Goal: Task Accomplishment & Management: Complete application form

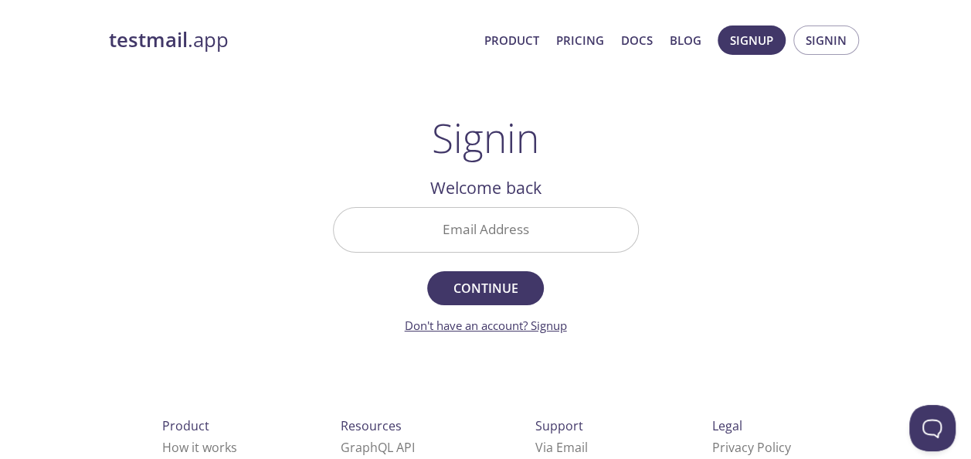
click at [519, 318] on link "Don't have an account? Signup" at bounding box center [486, 325] width 162 height 15
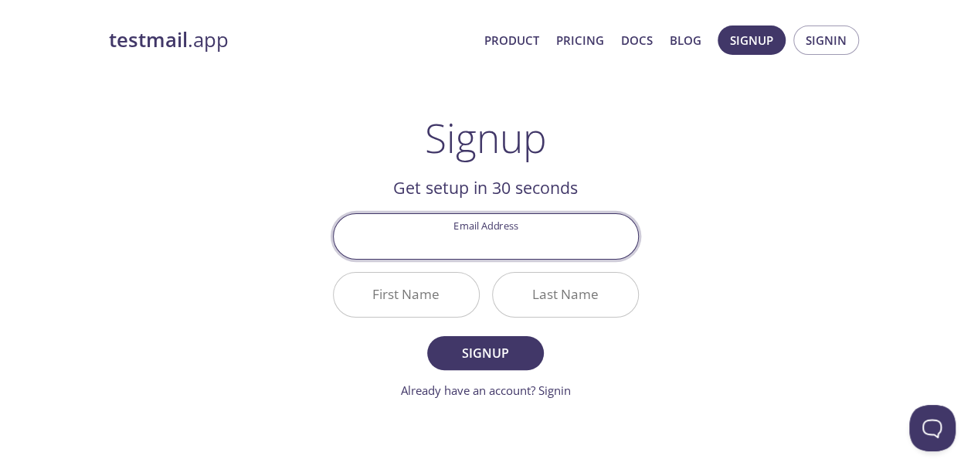
click at [501, 248] on input "Email Address" at bounding box center [486, 236] width 304 height 44
click at [818, 234] on div "testmail .app Product Pricing Docs Blog Signup Signin Signup Get setup in 30 se…" at bounding box center [485, 369] width 791 height 709
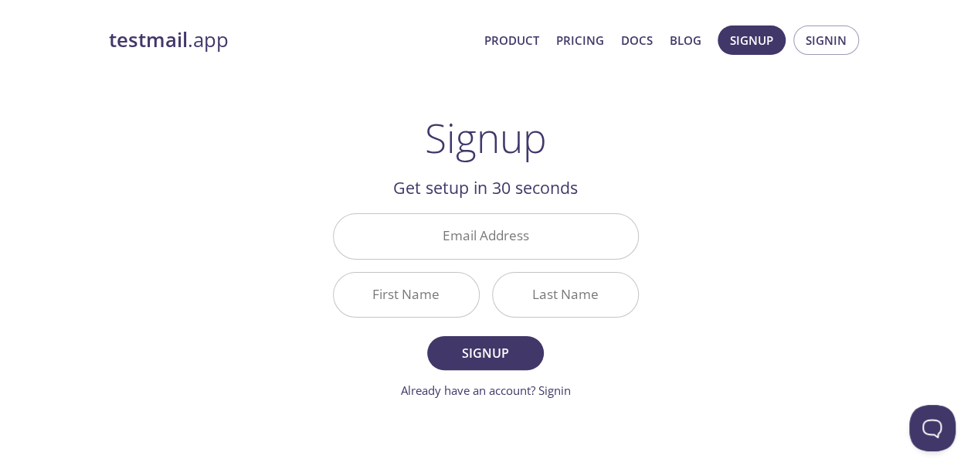
scroll to position [149, 0]
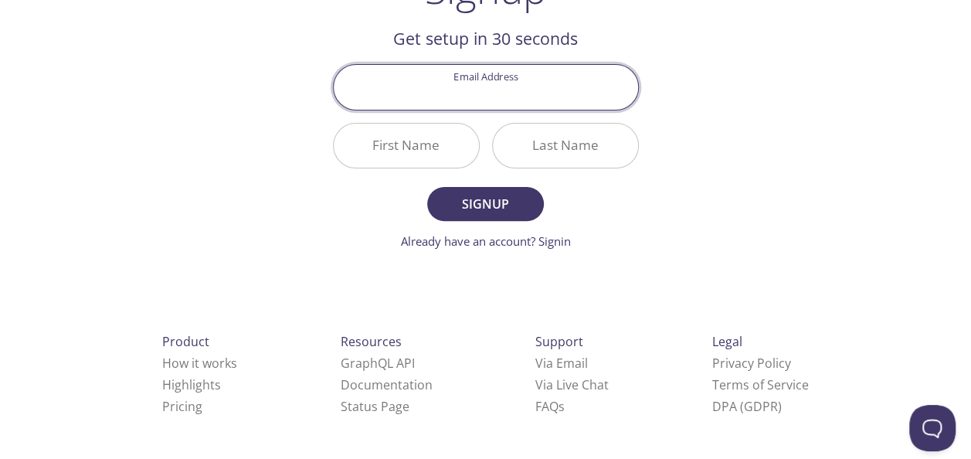
click at [480, 73] on input "Email Address" at bounding box center [486, 87] width 304 height 44
type input "[EMAIL_ADDRESS][DOMAIN_NAME]"
click at [420, 134] on input "First Name" at bounding box center [406, 146] width 145 height 44
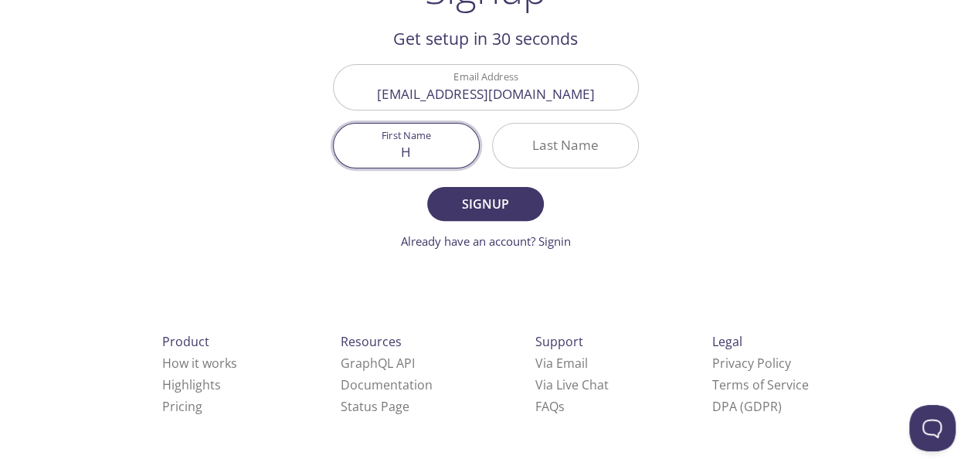
type input "H"
click at [607, 145] on input "Last Name" at bounding box center [565, 146] width 145 height 44
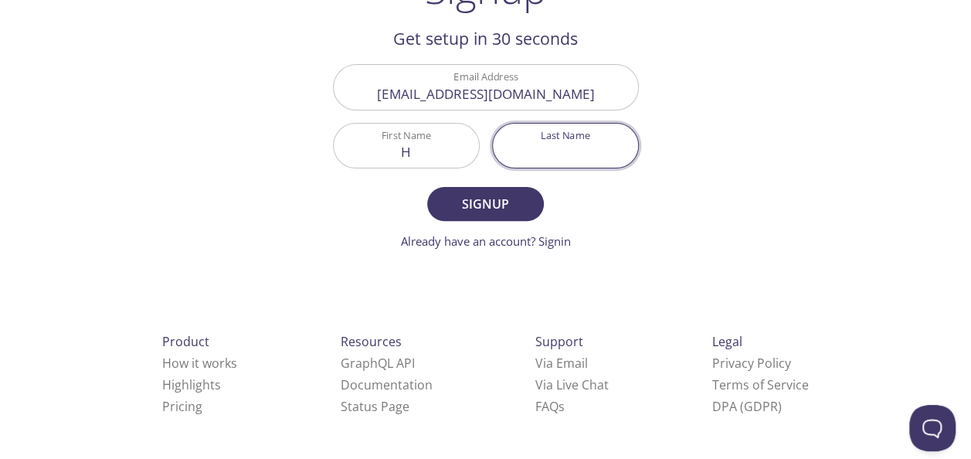
click at [607, 145] on input "Last Name" at bounding box center [565, 146] width 145 height 44
type input "L"
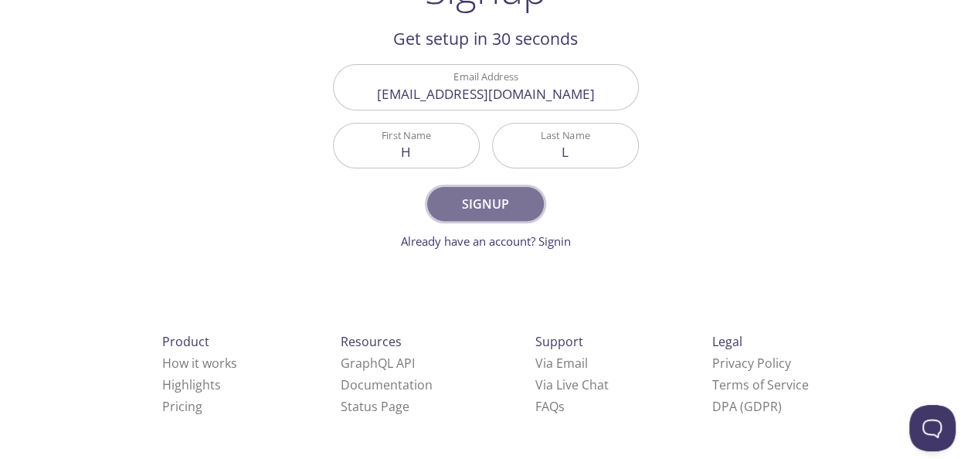
click at [509, 201] on span "Signup" at bounding box center [485, 204] width 82 height 22
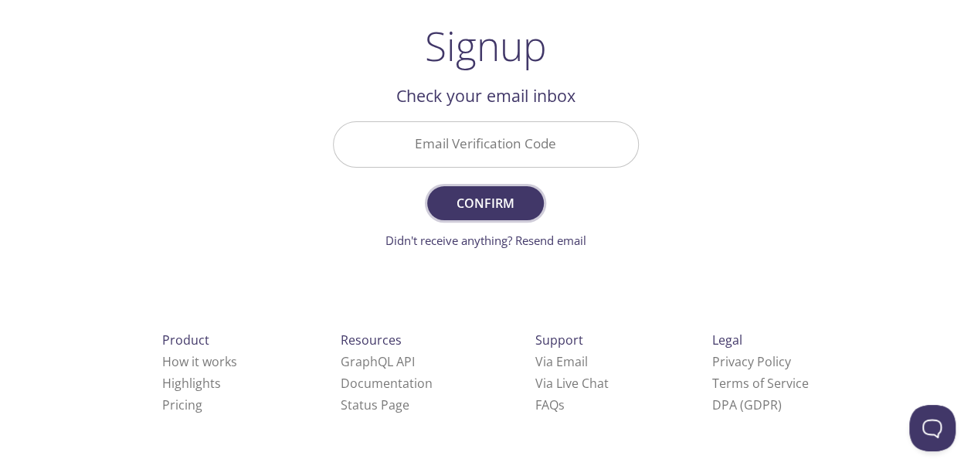
scroll to position [91, 0]
click at [498, 156] on input "Email Verification Code" at bounding box center [486, 145] width 304 height 44
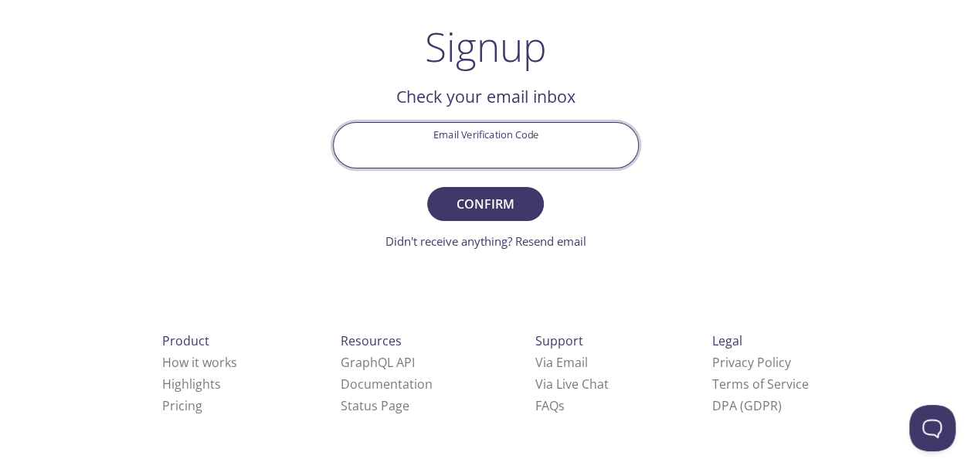
paste input "E7S31DM"
type input "E7S31DM"
click at [502, 212] on span "Confirm" at bounding box center [485, 204] width 82 height 22
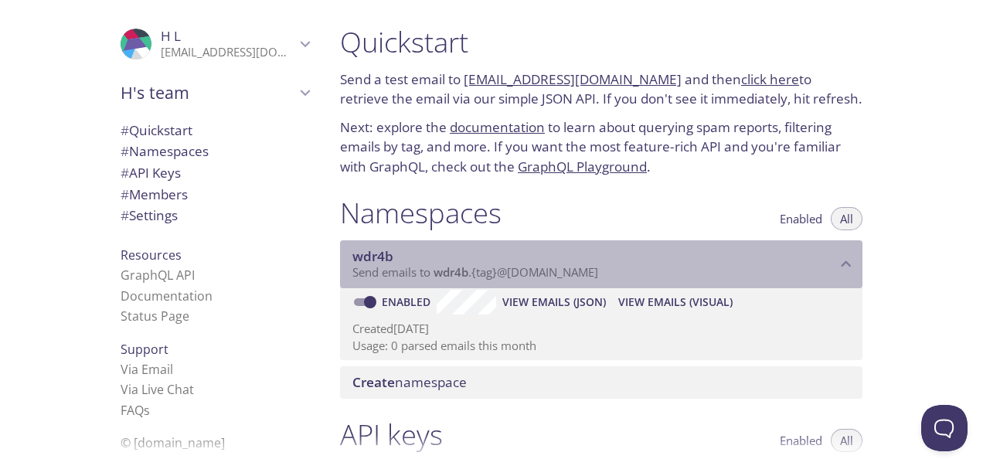
drag, startPoint x: 354, startPoint y: 258, endPoint x: 451, endPoint y: 261, distance: 97.4
click at [451, 261] on span "wdr4b" at bounding box center [594, 256] width 484 height 17
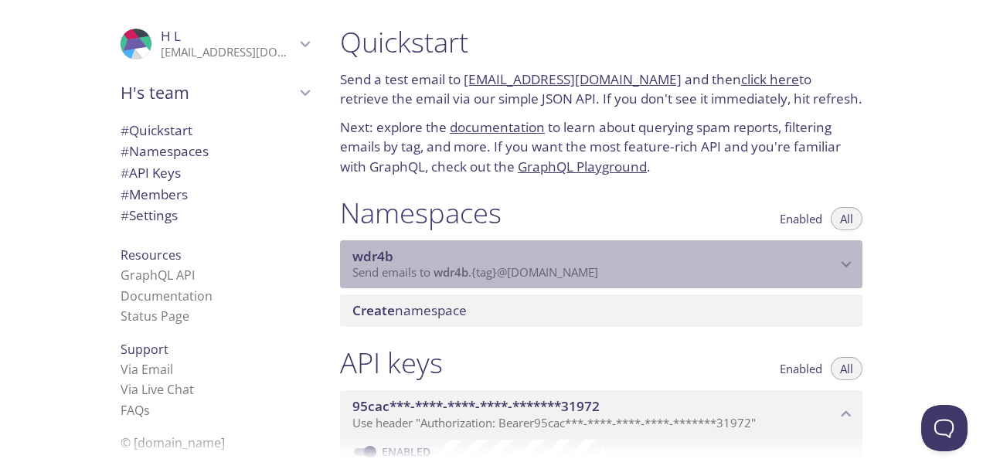
click at [513, 258] on span "wdr4b" at bounding box center [594, 256] width 484 height 17
